Goal: Find contact information: Find contact information

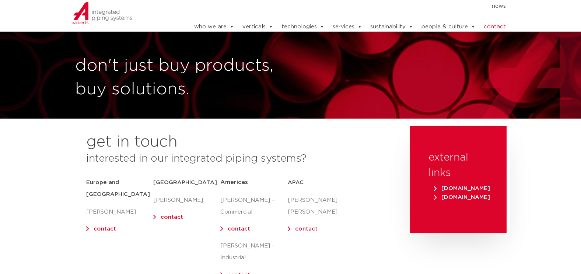
scroll to position [86, 0]
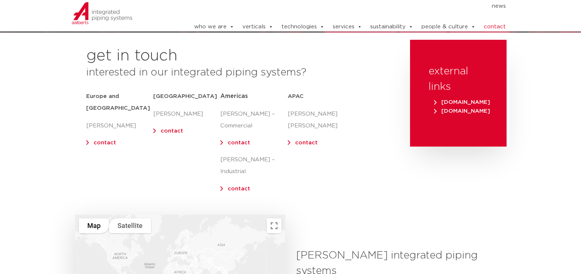
click at [102, 140] on link "contact" at bounding box center [105, 143] width 22 height 6
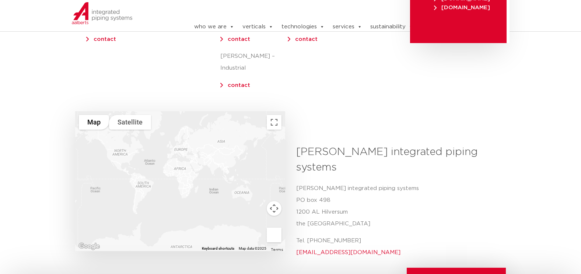
scroll to position [197, 0]
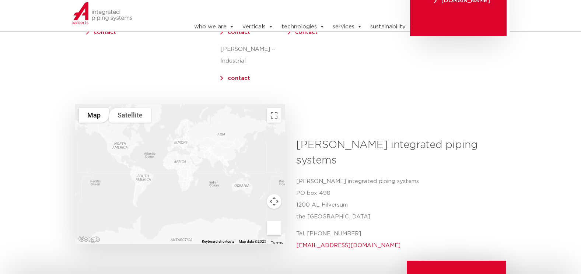
click at [40, 134] on section "To navigate the map with touch gestures double-tap and hold your finger on the …" at bounding box center [290, 197] width 581 height 127
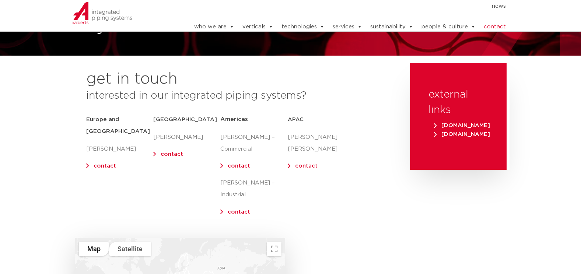
scroll to position [49, 0]
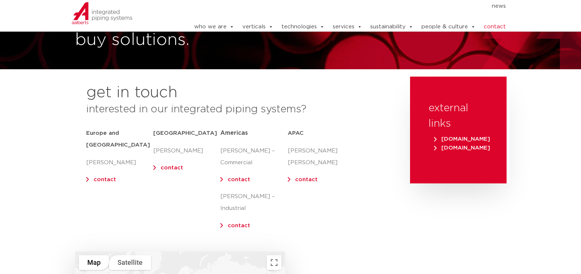
click at [94, 177] on link "contact" at bounding box center [105, 180] width 22 height 6
click at [48, 160] on section "get in touch interested in our integrated piping systems? [GEOGRAPHIC_DATA] and…" at bounding box center [290, 164] width 581 height 175
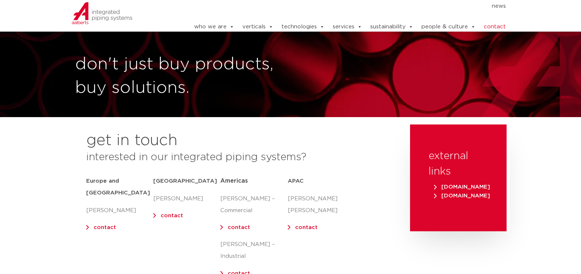
scroll to position [0, 0]
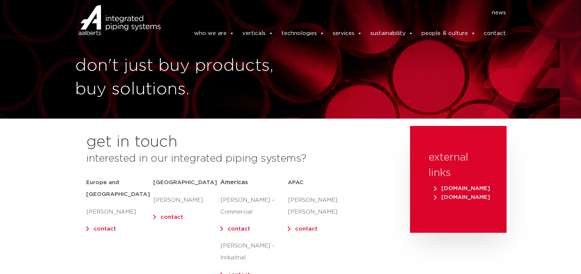
click at [113, 14] on img at bounding box center [119, 20] width 82 height 33
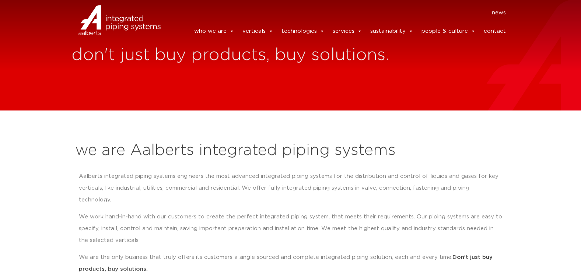
click at [494, 16] on link "news" at bounding box center [498, 12] width 14 height 7
